Goal: Navigation & Orientation: Find specific page/section

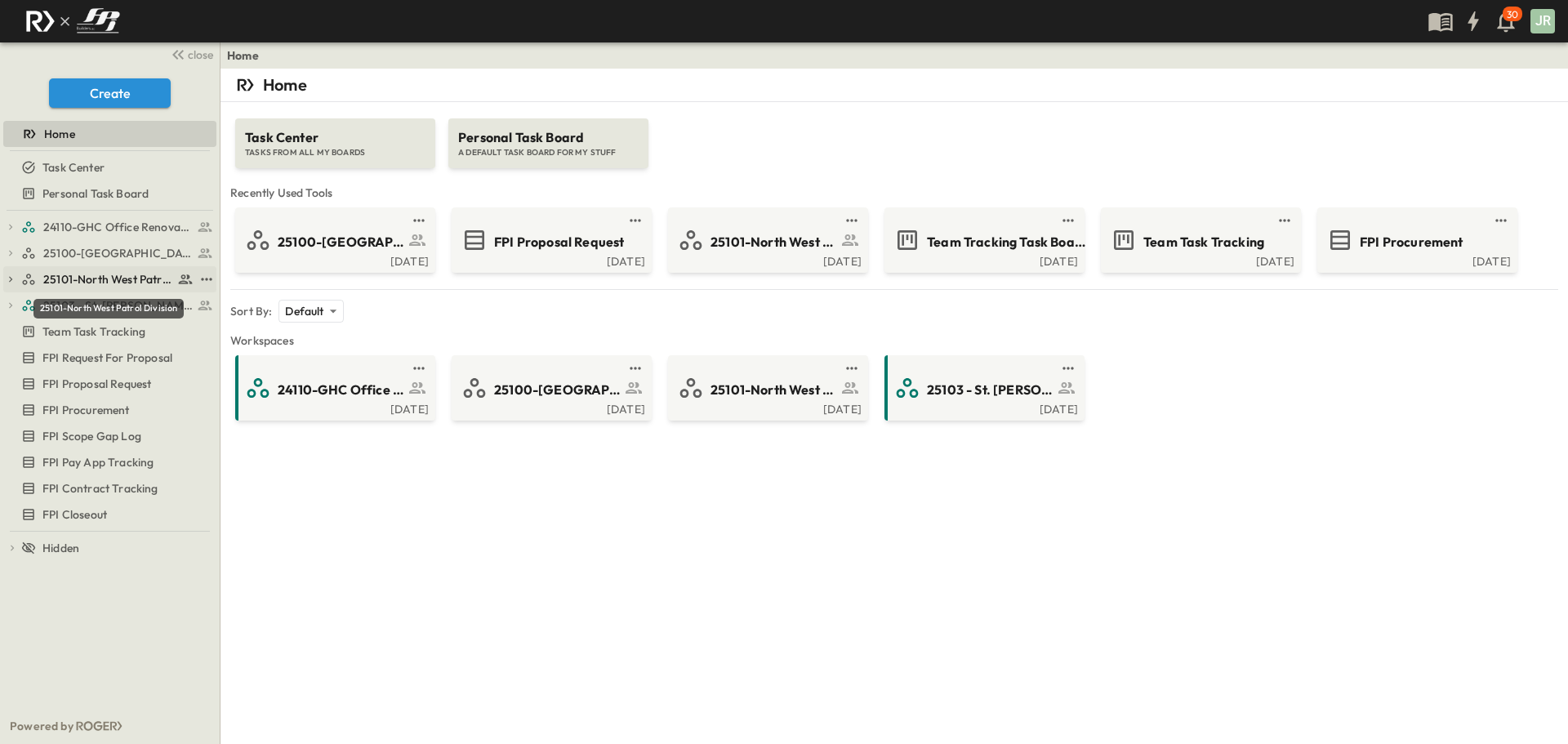
click at [112, 285] on span "25101-North West Patrol Division" at bounding box center [109, 279] width 130 height 16
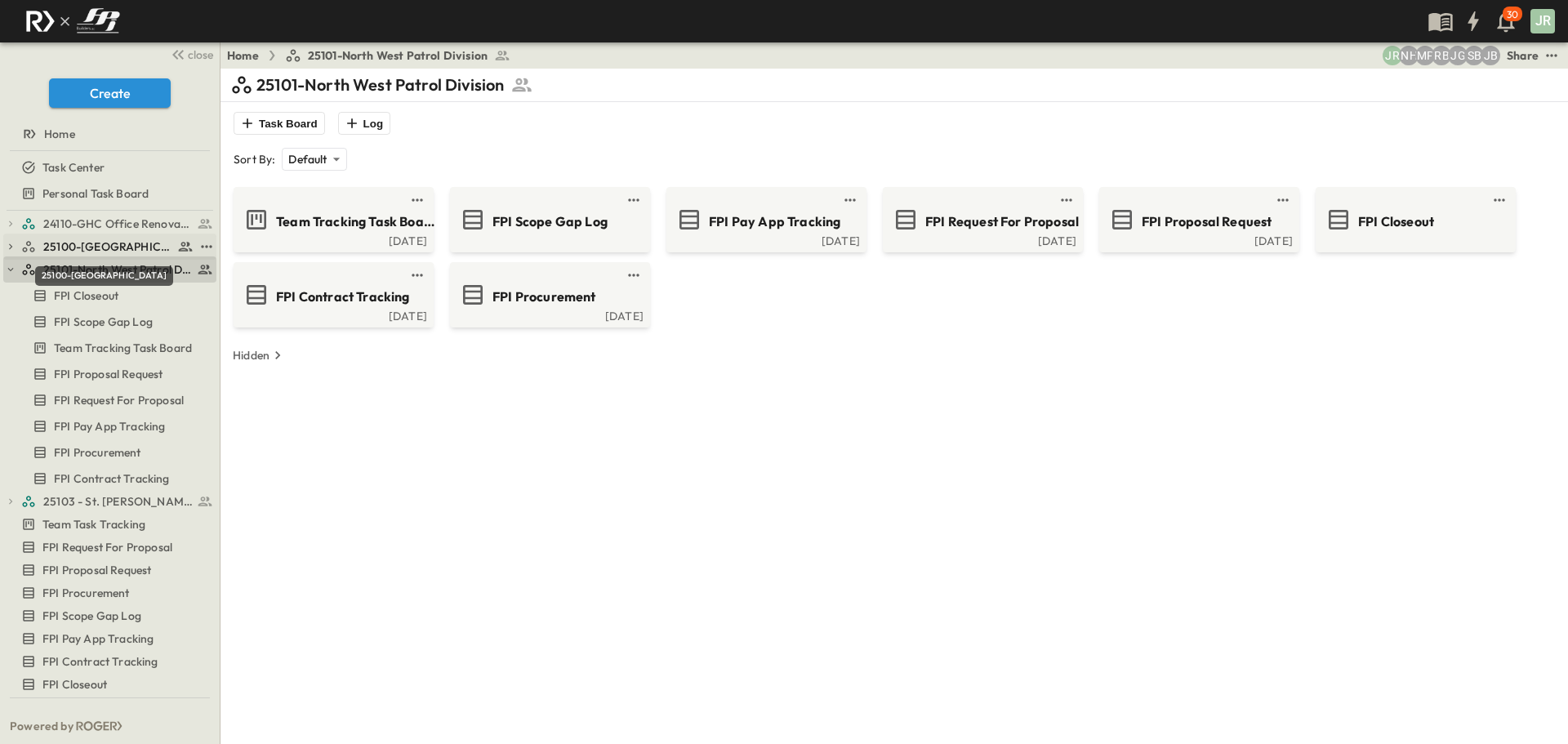
click at [128, 241] on span "25100-[GEOGRAPHIC_DATA]" at bounding box center [109, 247] width 130 height 16
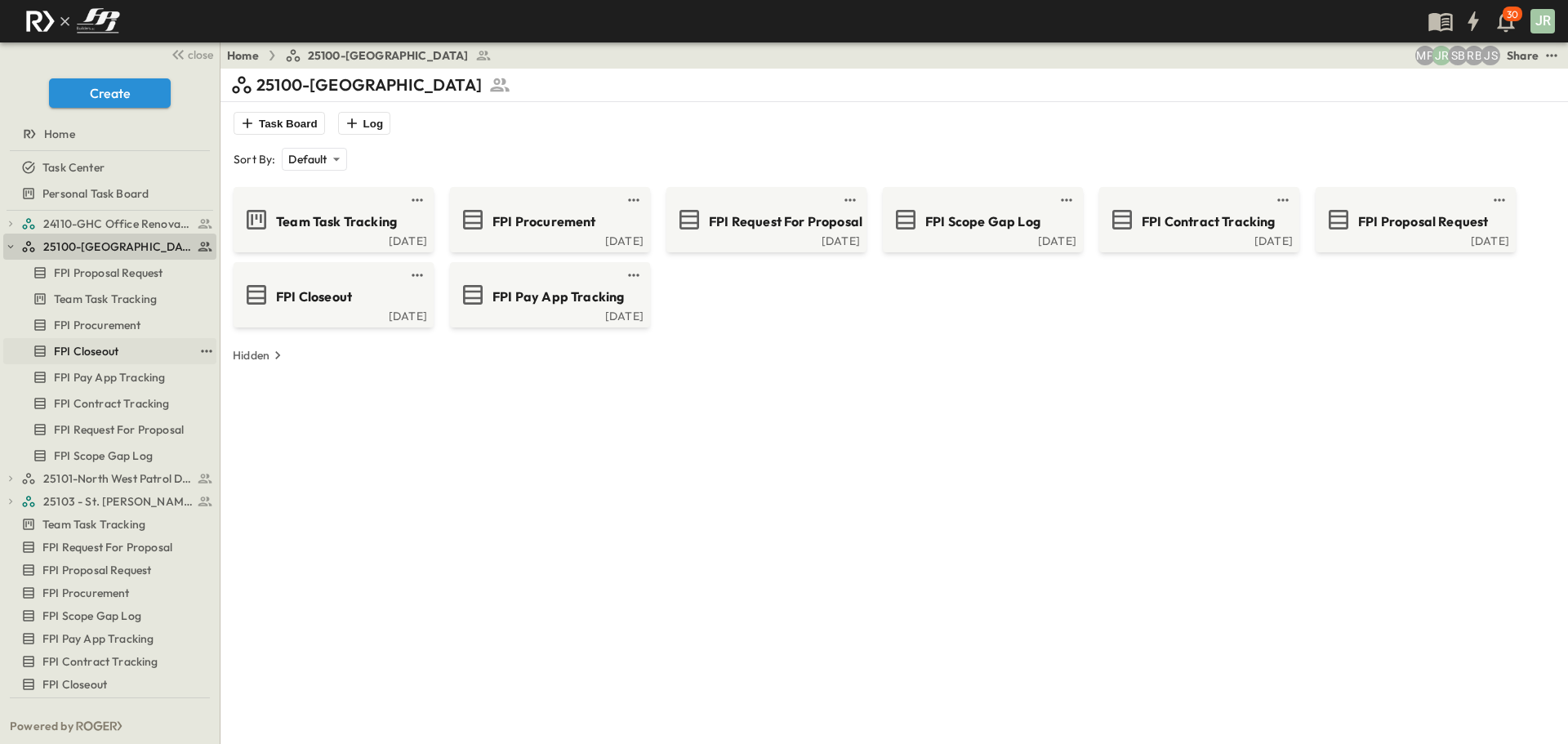
click at [108, 350] on span "FPI Closeout" at bounding box center [86, 351] width 64 height 16
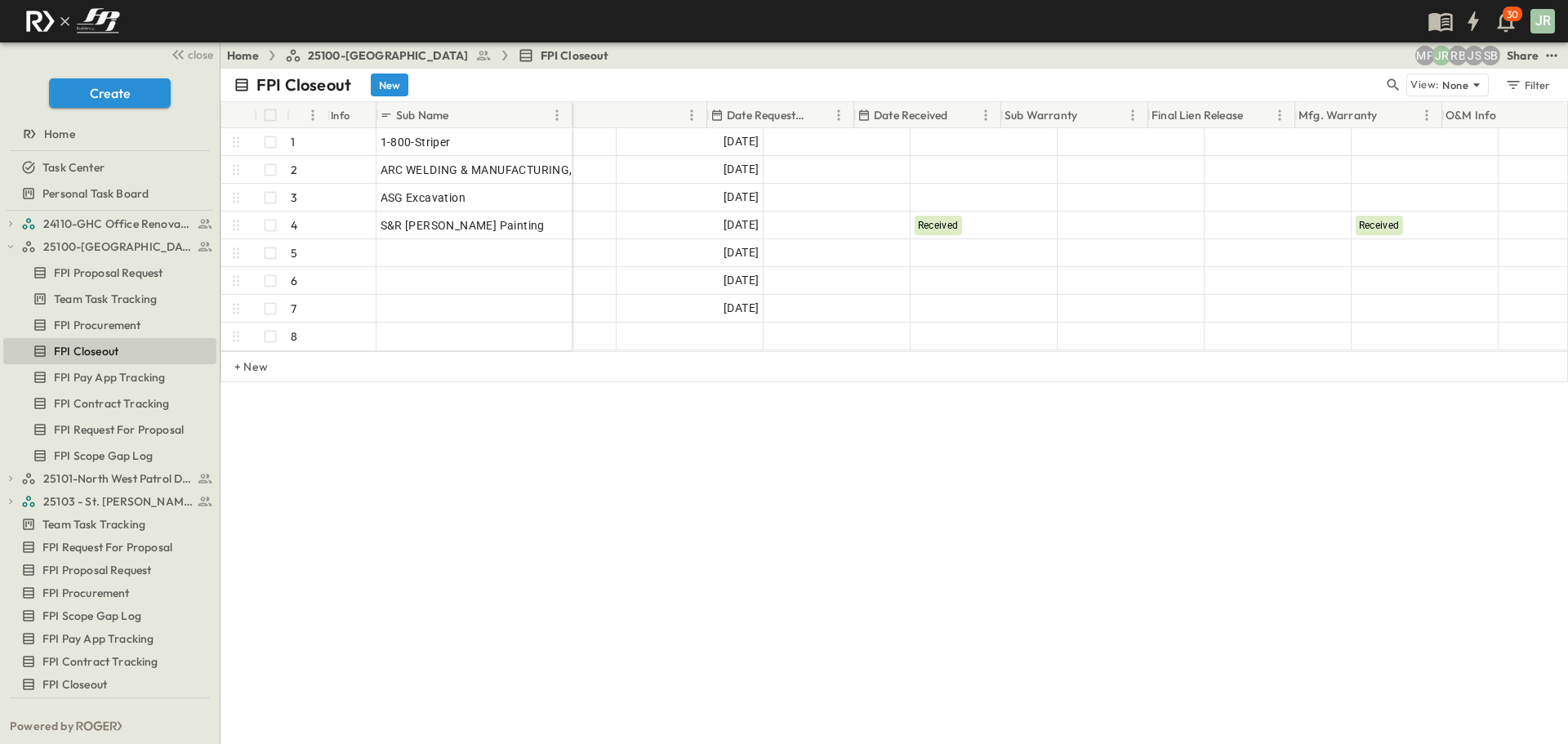
scroll to position [0, 280]
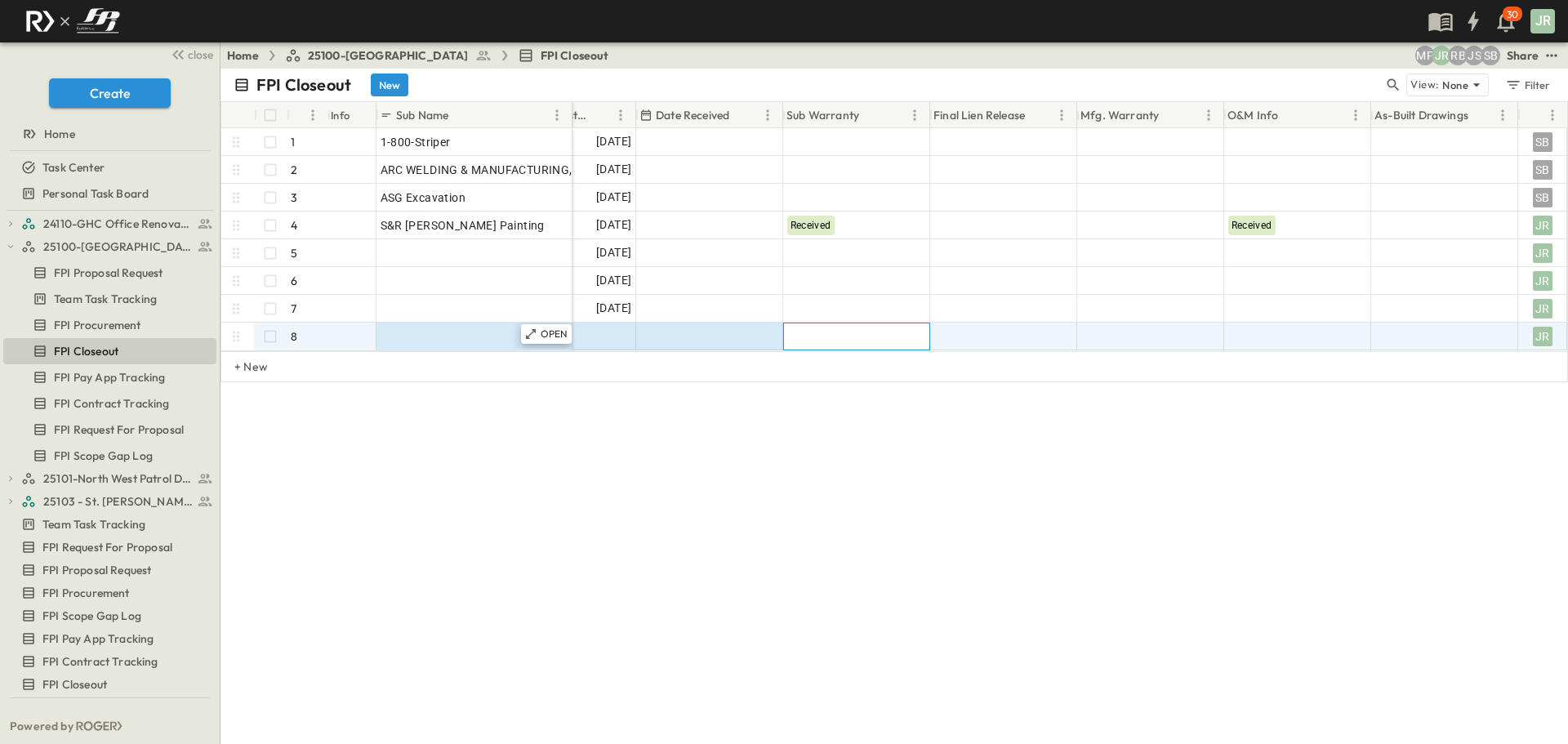
drag, startPoint x: 786, startPoint y: 335, endPoint x: 483, endPoint y: 346, distance: 303.2
click at [483, 346] on div "1-800-Striper 1 OPEN 1-800-Striper ARC WELDING & MANUFACTURING, LLC 2 OPEN ARC …" at bounding box center [755, 239] width 1626 height 222
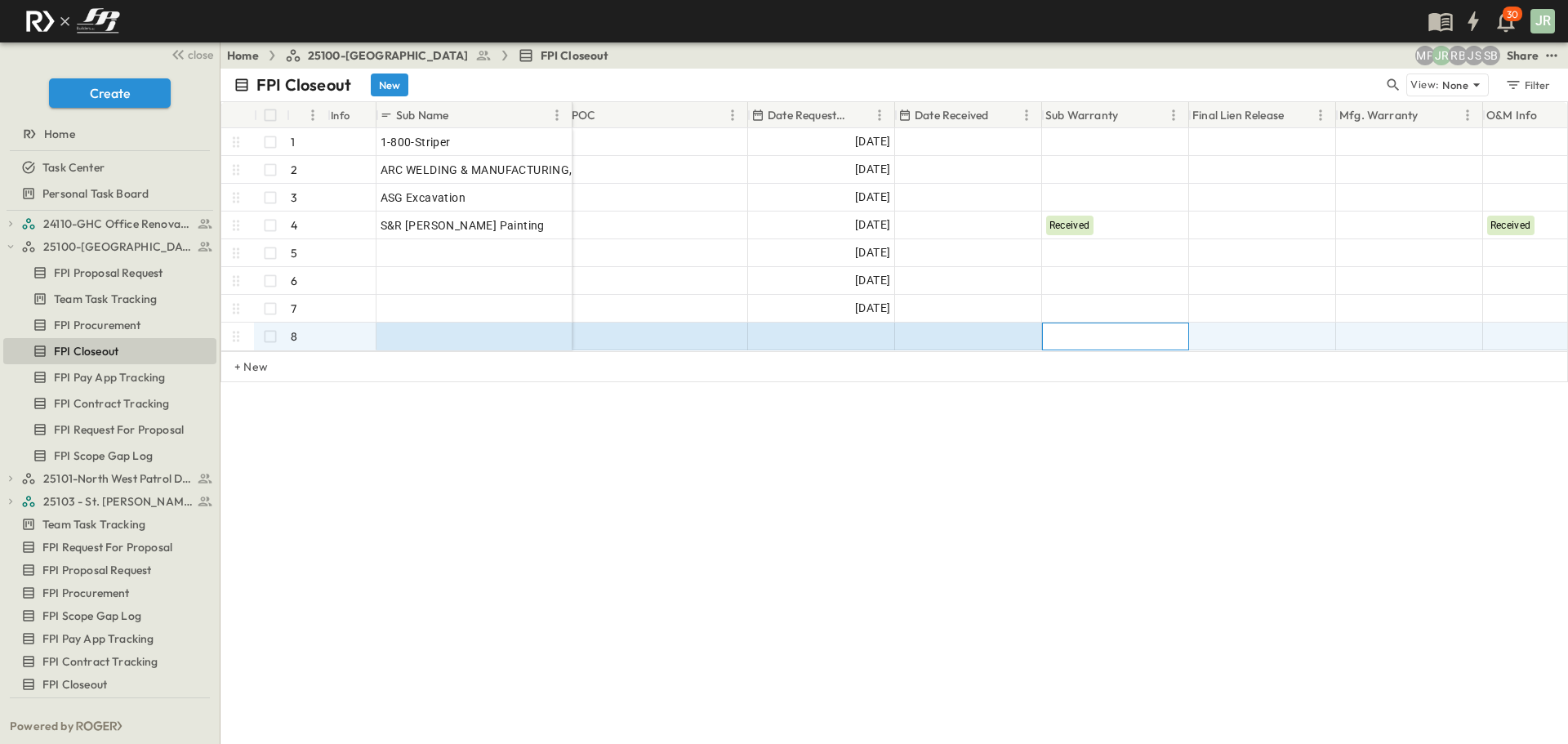
scroll to position [0, 22]
